Goal: Task Accomplishment & Management: Complete application form

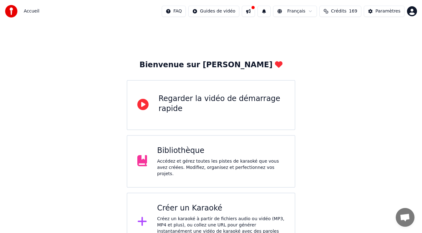
click at [217, 207] on div "Créer un Karaoké" at bounding box center [221, 208] width 128 height 10
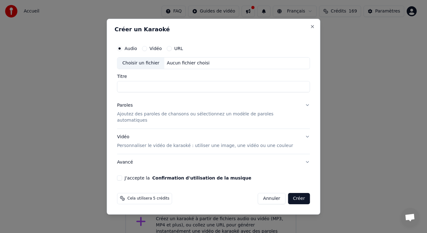
click at [173, 92] on input "Titre" at bounding box center [213, 86] width 193 height 11
type input "**********"
click at [122, 175] on button "J'accepte la Confirmation d'utilisation de la musique" at bounding box center [119, 177] width 5 height 5
click at [140, 118] on p "Ajoutez des paroles de chansons ou sélectionnez un modèle de paroles automatiqu…" at bounding box center [208, 117] width 183 height 13
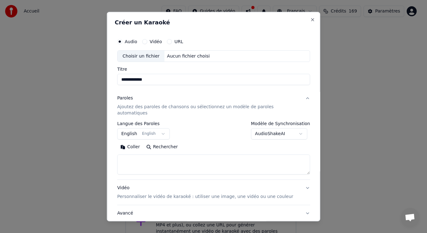
click at [163, 128] on button "English English" at bounding box center [143, 133] width 53 height 11
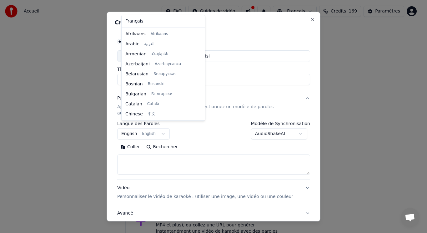
scroll to position [50, 0]
select select "**"
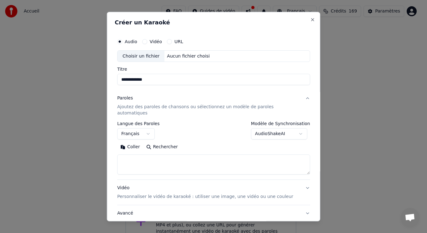
click at [141, 154] on textarea at bounding box center [213, 164] width 193 height 20
click at [138, 142] on button "Coller" at bounding box center [130, 147] width 26 height 10
drag, startPoint x: 205, startPoint y: 156, endPoint x: 123, endPoint y: 157, distance: 82.2
click at [123, 157] on textarea at bounding box center [206, 164] width 179 height 20
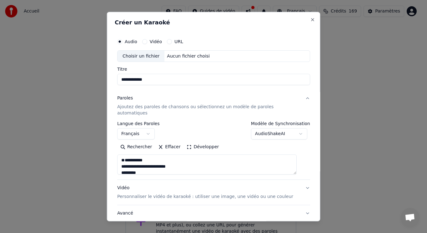
drag, startPoint x: 152, startPoint y: 155, endPoint x: 128, endPoint y: 141, distance: 27.3
click at [126, 154] on textarea at bounding box center [206, 164] width 179 height 20
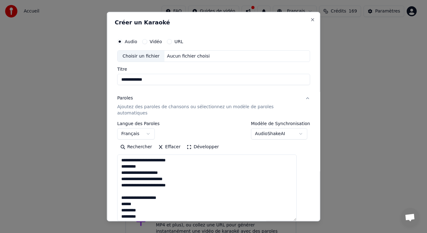
drag, startPoint x: 298, startPoint y: 166, endPoint x: 298, endPoint y: 213, distance: 46.9
click at [297, 213] on textarea at bounding box center [206, 187] width 179 height 67
drag, startPoint x: 174, startPoint y: 193, endPoint x: 121, endPoint y: 193, distance: 52.8
click at [121, 193] on textarea at bounding box center [206, 187] width 179 height 67
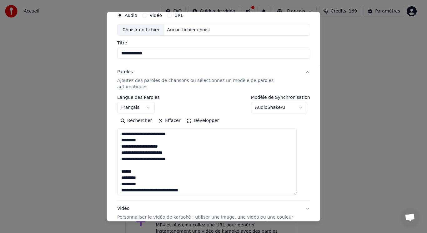
scroll to position [31, 0]
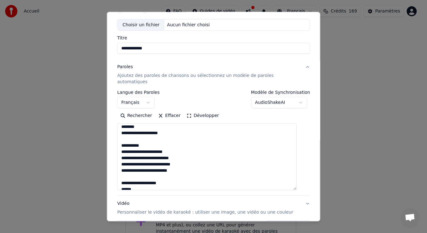
drag, startPoint x: 198, startPoint y: 178, endPoint x: 171, endPoint y: 181, distance: 27.4
click at [171, 181] on textarea at bounding box center [206, 156] width 179 height 67
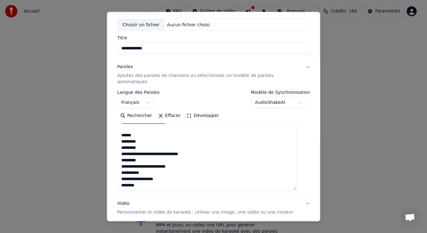
click at [199, 146] on textarea at bounding box center [206, 156] width 179 height 67
drag, startPoint x: 198, startPoint y: 148, endPoint x: 122, endPoint y: 149, distance: 76.0
click at [122, 149] on textarea at bounding box center [206, 156] width 179 height 67
drag, startPoint x: 143, startPoint y: 152, endPoint x: 123, endPoint y: 152, distance: 20.0
click at [123, 152] on textarea at bounding box center [206, 156] width 179 height 67
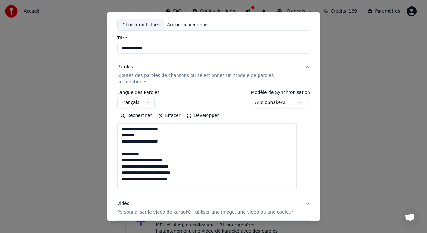
scroll to position [106, 0]
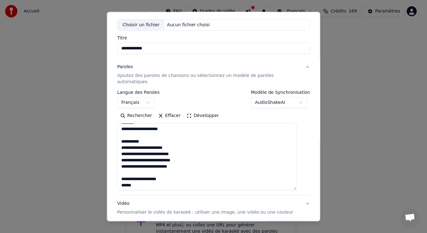
drag, startPoint x: 151, startPoint y: 134, endPoint x: 119, endPoint y: 132, distance: 31.6
click at [119, 132] on div "**********" at bounding box center [214, 125] width 198 height 248
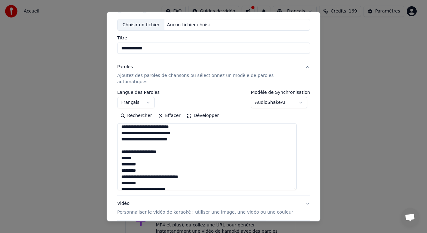
scroll to position [138, 0]
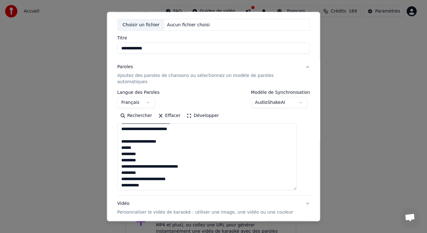
drag, startPoint x: 172, startPoint y: 133, endPoint x: 126, endPoint y: 134, distance: 46.6
click at [126, 134] on textarea at bounding box center [206, 156] width 179 height 67
drag, startPoint x: 201, startPoint y: 155, endPoint x: 123, endPoint y: 153, distance: 77.5
click at [123, 153] on textarea at bounding box center [206, 156] width 179 height 67
drag, startPoint x: 145, startPoint y: 162, endPoint x: 123, endPoint y: 158, distance: 21.5
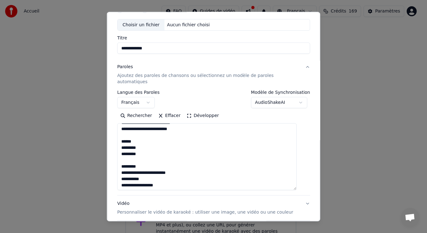
click at [123, 158] on textarea at bounding box center [206, 156] width 179 height 67
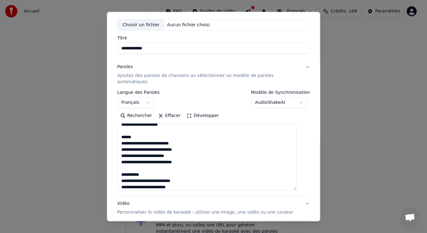
scroll to position [225, 0]
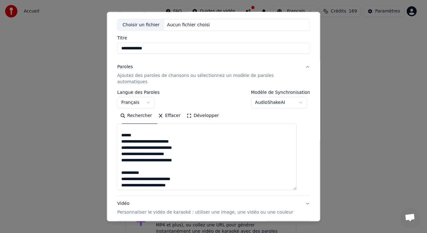
drag, startPoint x: 138, startPoint y: 127, endPoint x: 124, endPoint y: 126, distance: 14.1
click at [124, 126] on textarea at bounding box center [206, 156] width 179 height 67
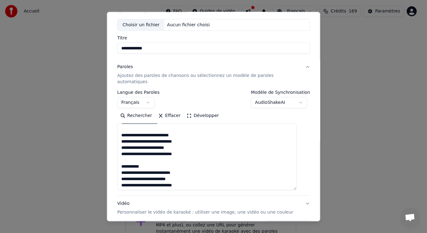
click at [148, 161] on textarea at bounding box center [206, 156] width 179 height 67
drag, startPoint x: 168, startPoint y: 160, endPoint x: 124, endPoint y: 158, distance: 44.4
click at [124, 158] on textarea at bounding box center [206, 156] width 179 height 67
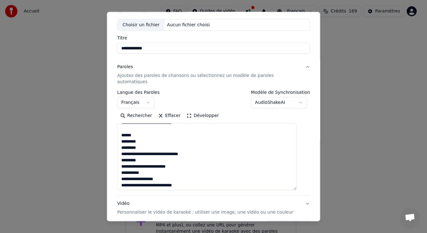
drag, startPoint x: 142, startPoint y: 154, endPoint x: 124, endPoint y: 148, distance: 19.2
click at [124, 148] on textarea at bounding box center [206, 156] width 179 height 67
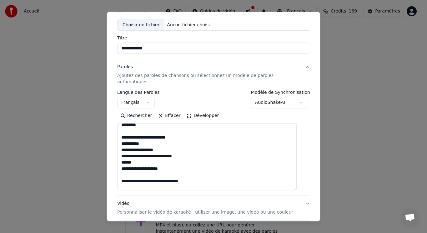
scroll to position [319, 0]
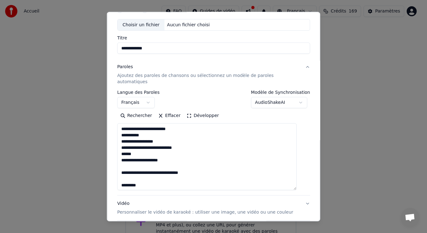
drag, startPoint x: 150, startPoint y: 181, endPoint x: 121, endPoint y: 166, distance: 33.0
click at [123, 166] on textarea at bounding box center [206, 156] width 179 height 67
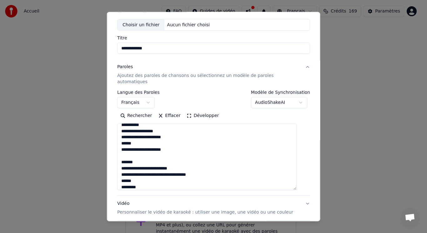
scroll to position [381, 0]
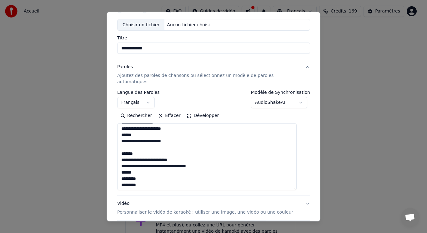
drag, startPoint x: 145, startPoint y: 148, endPoint x: 120, endPoint y: 147, distance: 25.0
click at [120, 147] on div "**********" at bounding box center [214, 125] width 198 height 248
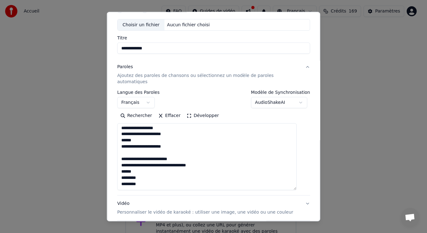
scroll to position [376, 0]
drag, startPoint x: 207, startPoint y: 158, endPoint x: 122, endPoint y: 149, distance: 85.5
click at [122, 149] on textarea at bounding box center [206, 156] width 179 height 67
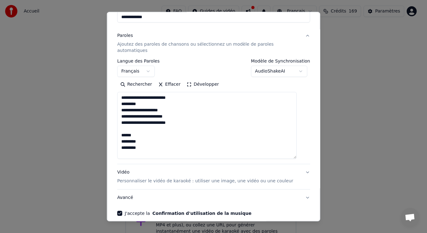
scroll to position [8, 0]
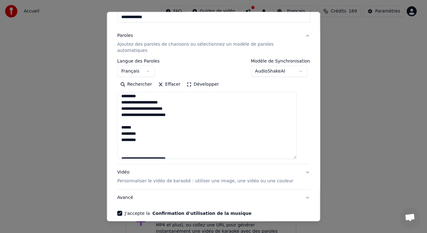
drag, startPoint x: 297, startPoint y: 152, endPoint x: 297, endPoint y: 122, distance: 30.0
click at [297, 122] on textarea at bounding box center [206, 125] width 179 height 67
type textarea "**********"
click at [305, 162] on div "**********" at bounding box center [213, 117] width 213 height 210
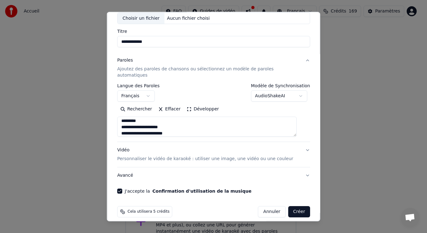
scroll to position [38, 0]
drag, startPoint x: 299, startPoint y: 151, endPoint x: 299, endPoint y: 121, distance: 30.0
click at [297, 121] on textarea at bounding box center [206, 127] width 179 height 20
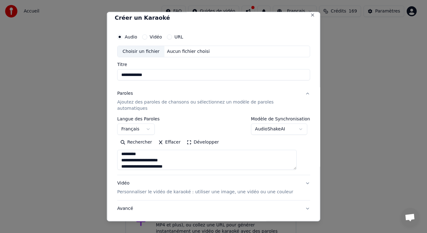
scroll to position [0, 0]
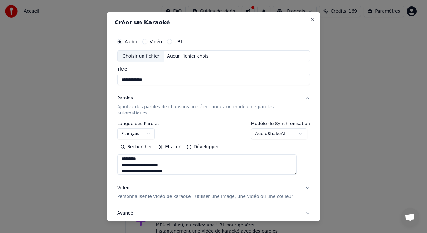
click at [293, 128] on body "**********" at bounding box center [211, 125] width 422 height 251
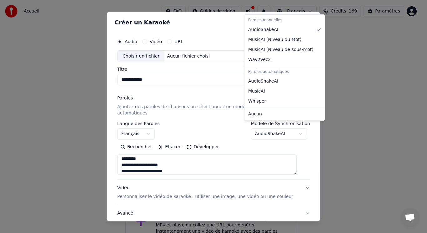
click at [293, 128] on body "**********" at bounding box center [211, 125] width 422 height 251
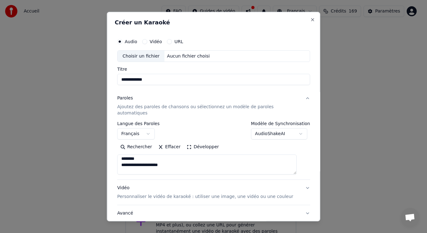
click at [148, 56] on div "Choisir un fichier" at bounding box center [141, 55] width 47 height 11
click at [180, 81] on input "**********" at bounding box center [213, 79] width 193 height 11
type input "**********"
click at [233, 99] on div "Paroles Ajoutez des paroles de chansons ou sélectionnez un modèle de paroles au…" at bounding box center [208, 105] width 183 height 21
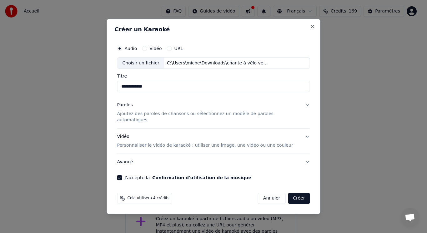
click at [289, 195] on button "Créer" at bounding box center [299, 198] width 22 height 11
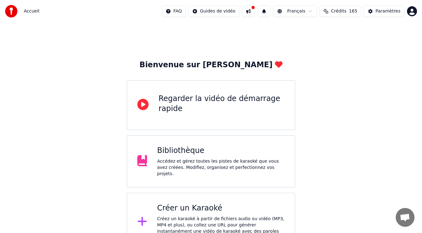
click at [168, 153] on div "Bibliothèque" at bounding box center [221, 151] width 128 height 10
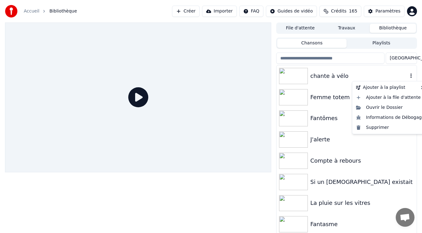
click at [408, 77] on icon "button" at bounding box center [411, 75] width 6 height 5
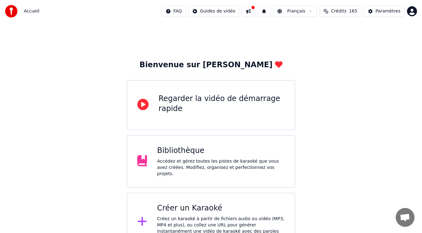
click at [184, 154] on div "Bibliothèque" at bounding box center [221, 151] width 128 height 10
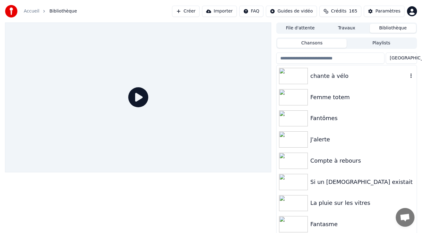
click at [408, 75] on icon "button" at bounding box center [411, 75] width 6 height 5
click at [332, 74] on div "chante à vélo" at bounding box center [359, 76] width 98 height 9
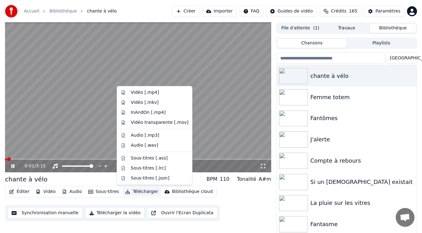
click at [138, 190] on button "Télécharger" at bounding box center [142, 191] width 38 height 9
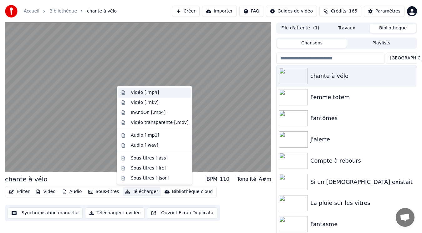
click at [152, 93] on div "Vidéo [.mp4]" at bounding box center [145, 92] width 28 height 6
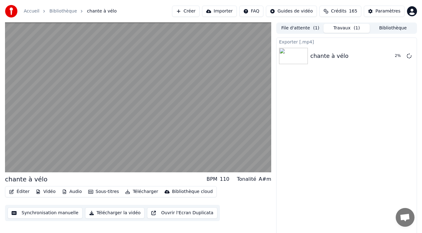
click at [112, 214] on button "Télécharger la vidéo" at bounding box center [115, 212] width 60 height 11
click at [409, 57] on icon at bounding box center [408, 55] width 5 height 5
click at [409, 55] on icon at bounding box center [408, 55] width 5 height 5
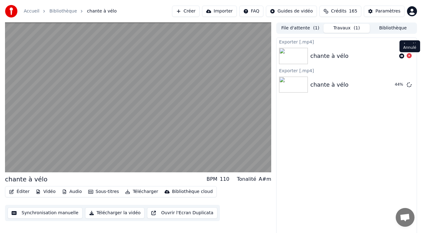
click at [409, 55] on icon at bounding box center [408, 55] width 5 height 5
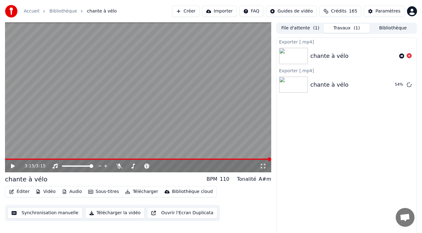
click at [12, 166] on icon at bounding box center [13, 166] width 4 height 4
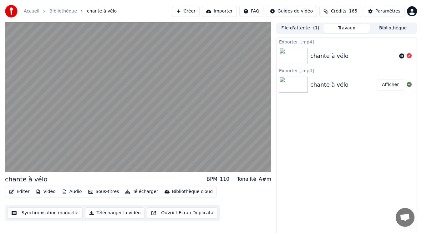
click at [386, 83] on button "Afficher" at bounding box center [390, 84] width 28 height 11
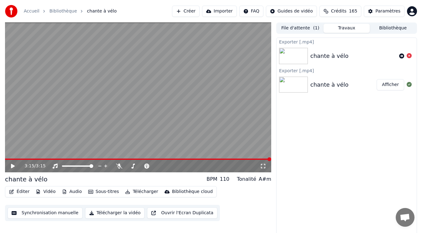
click at [9, 158] on span at bounding box center [138, 158] width 266 height 1
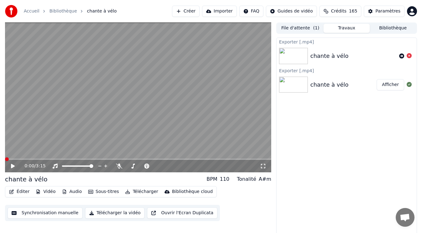
click at [5, 159] on span at bounding box center [7, 159] width 4 height 4
click at [12, 164] on icon at bounding box center [13, 166] width 4 height 4
